Goal: Task Accomplishment & Management: Use online tool/utility

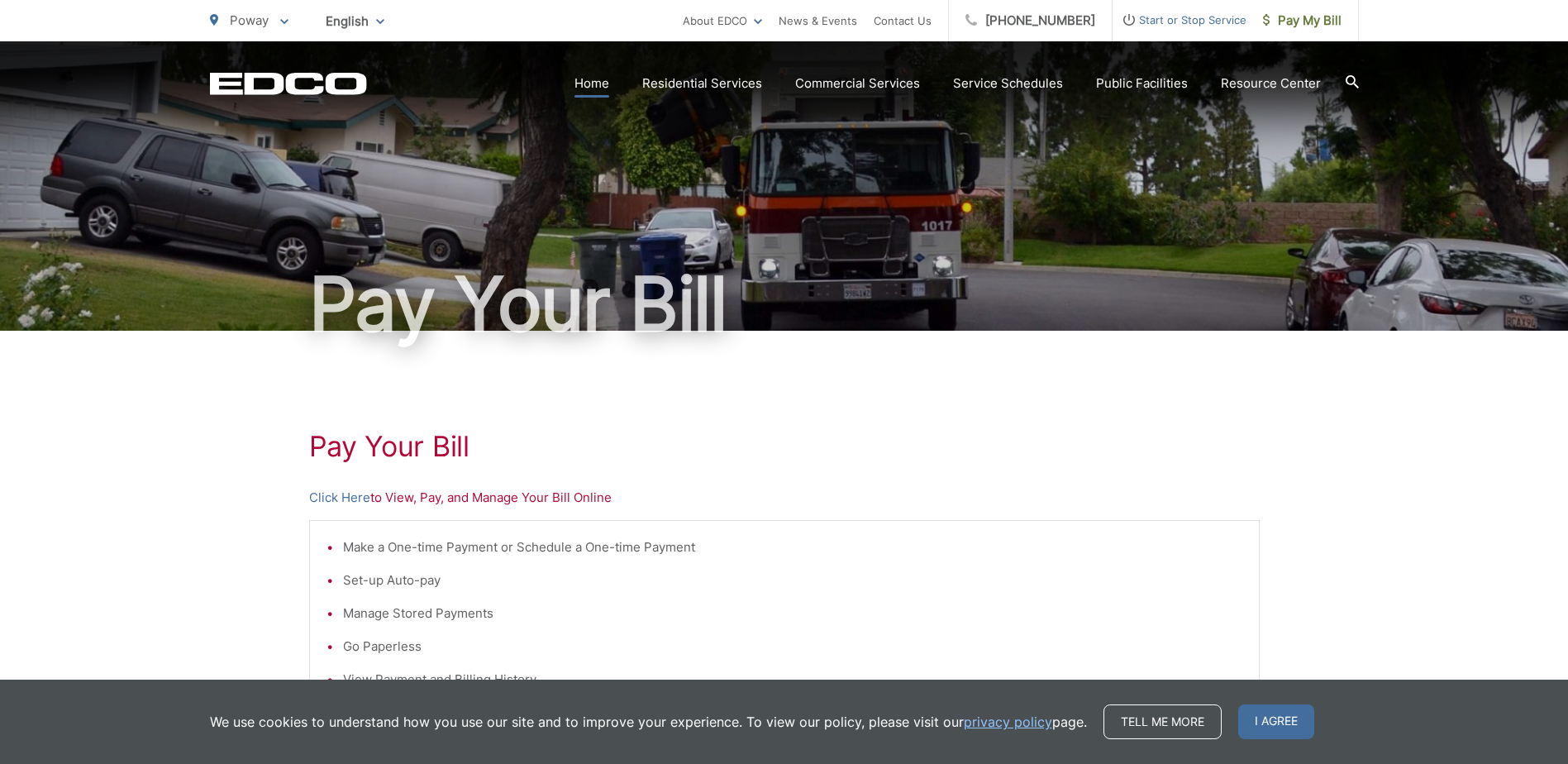
click at [593, 79] on link "Home" at bounding box center [592, 83] width 35 height 20
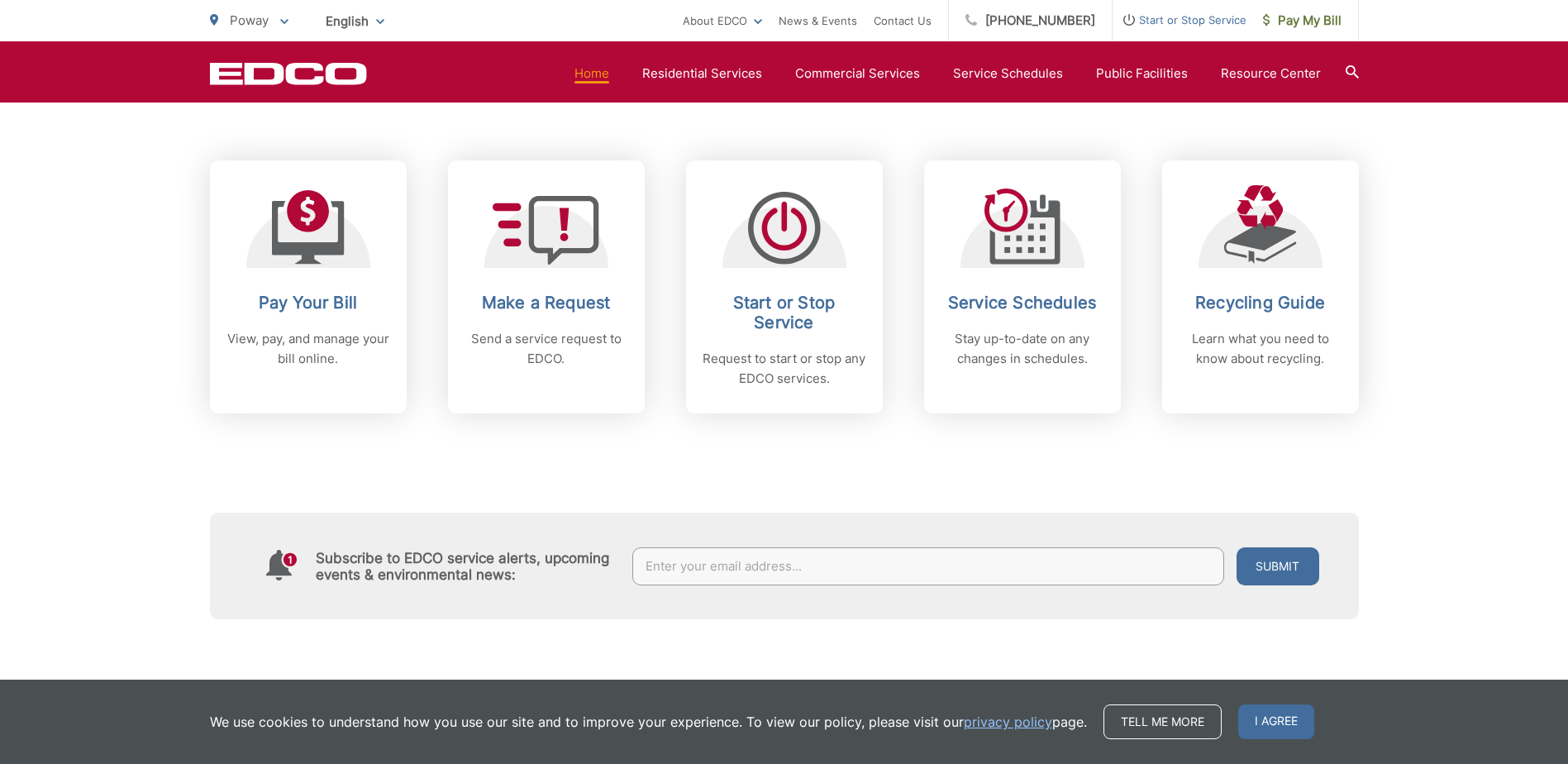
scroll to position [661, 0]
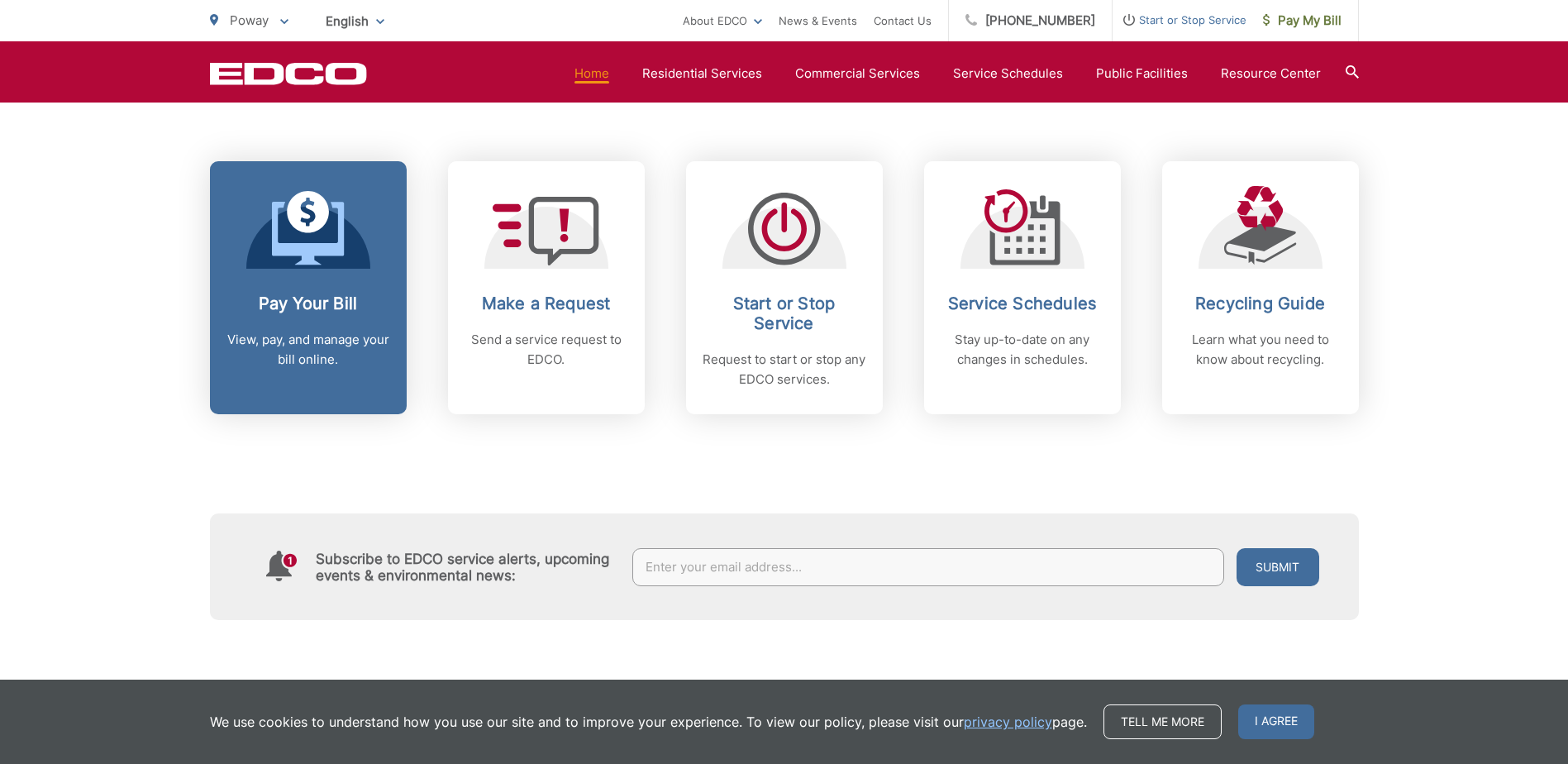
click at [288, 267] on span at bounding box center [308, 230] width 73 height 78
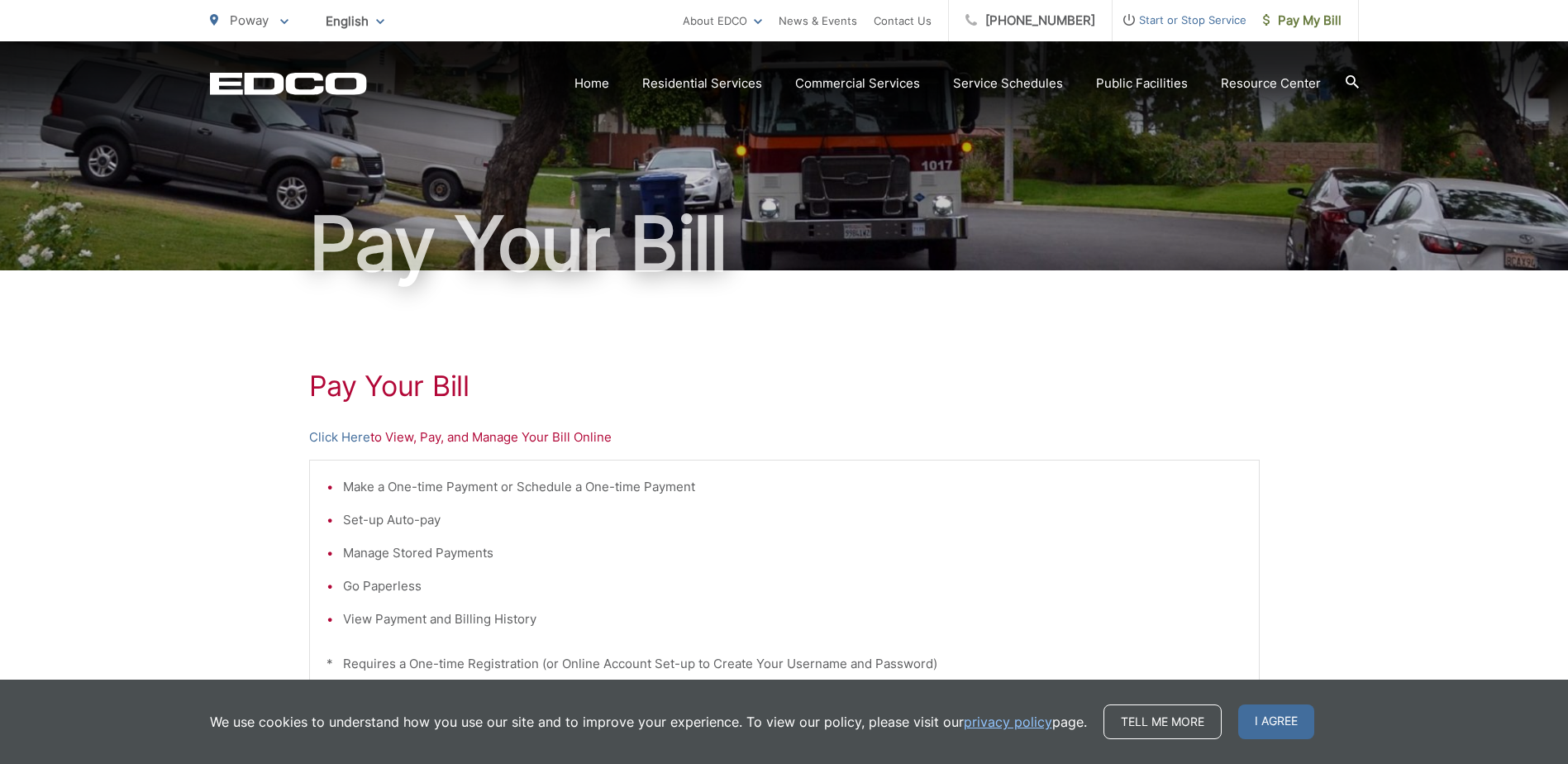
scroll to position [248, 0]
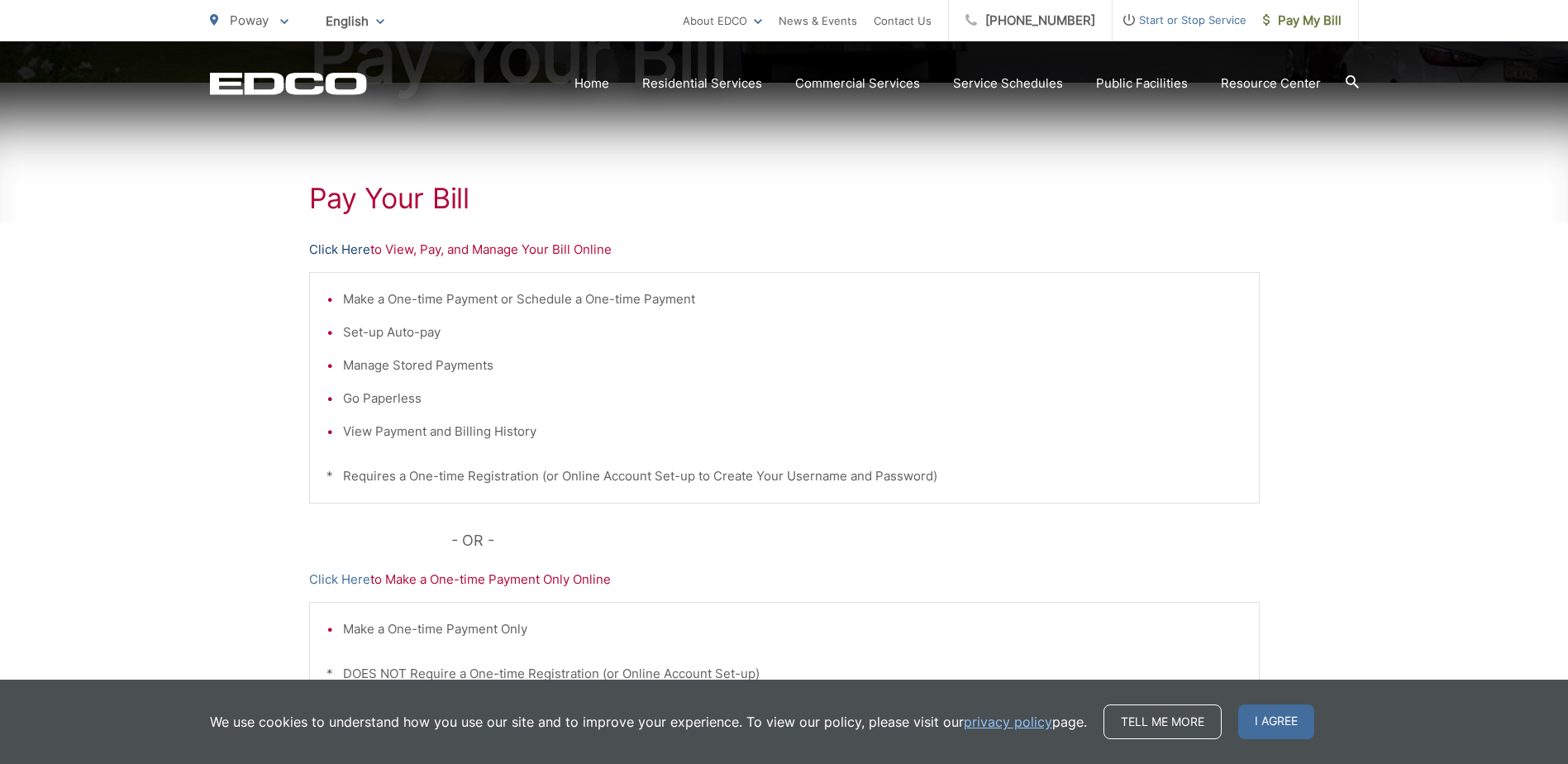
click at [347, 253] on link "Click Here" at bounding box center [339, 250] width 61 height 20
